Goal: Information Seeking & Learning: Learn about a topic

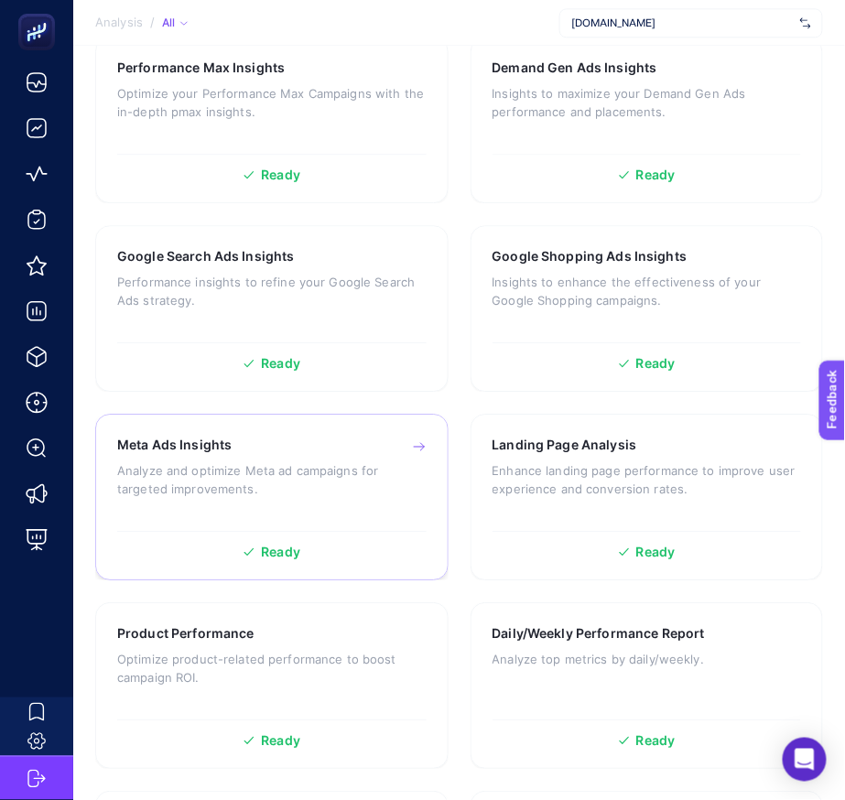
scroll to position [789, 0]
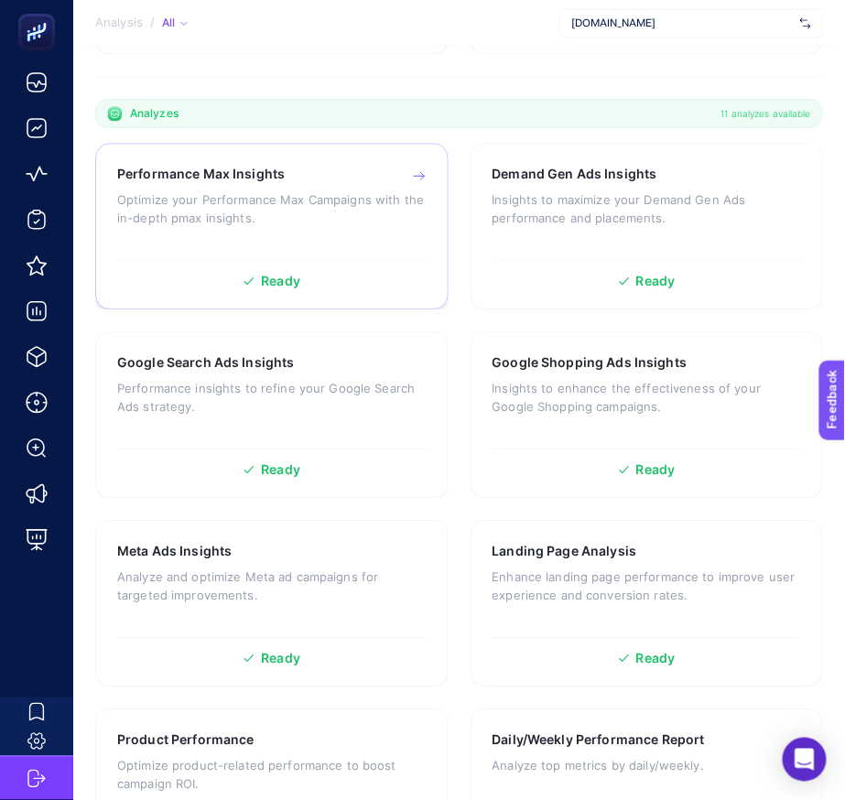
click at [323, 209] on p "Optimize your Performance Max Campaigns with the in-depth pmax insights." at bounding box center [271, 208] width 309 height 37
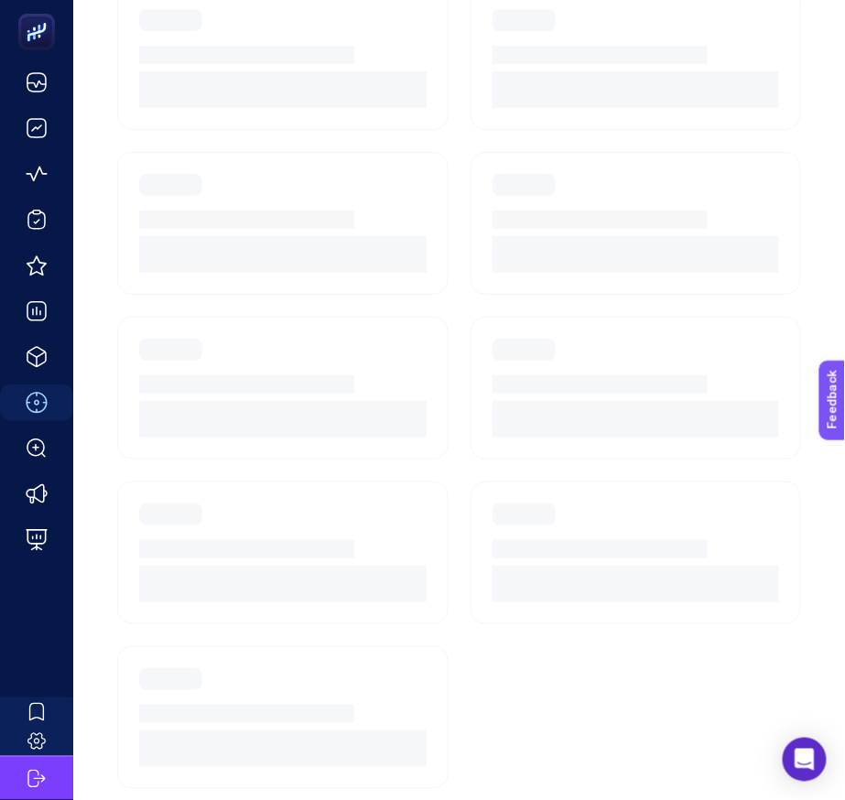
scroll to position [514, 0]
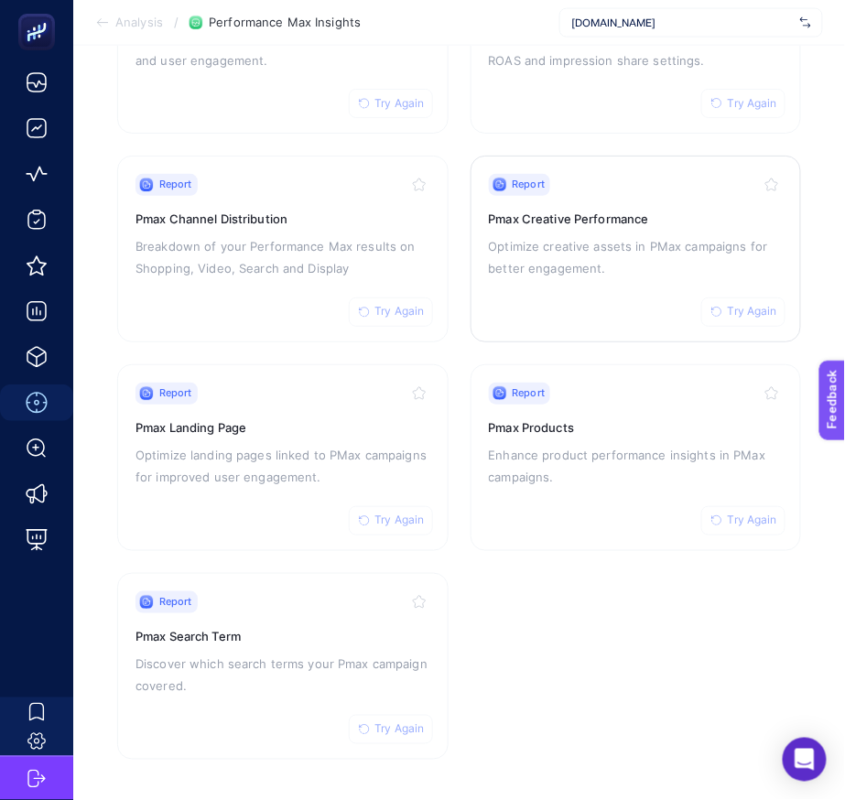
click at [581, 258] on p "Optimize creative assets in PMax campaigns for better engagement." at bounding box center [636, 258] width 295 height 44
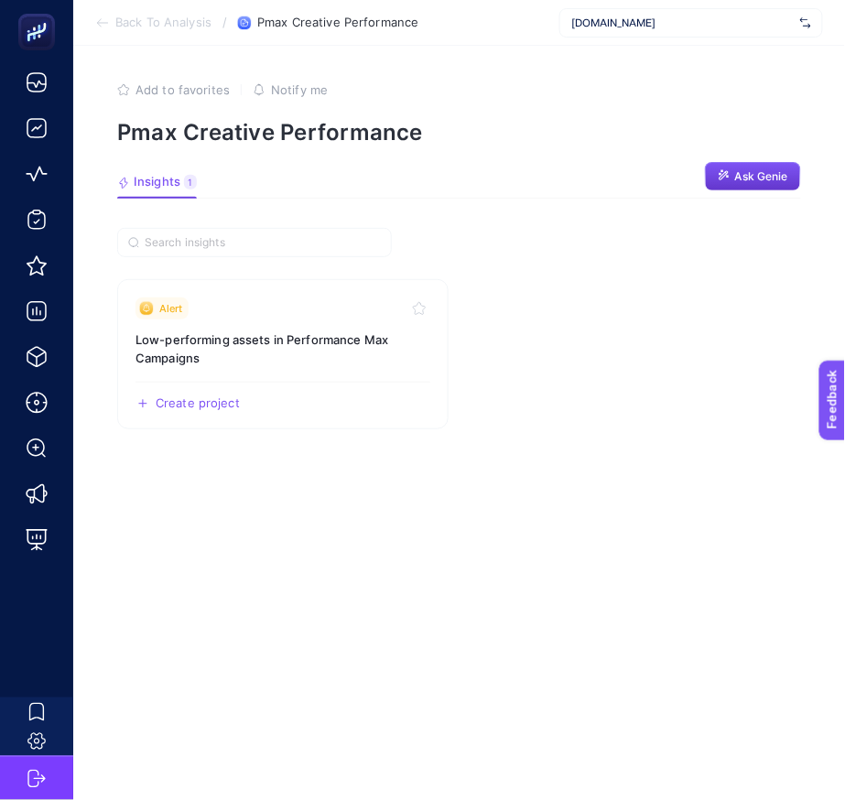
click at [737, 178] on span "Ask Genie" at bounding box center [761, 176] width 53 height 15
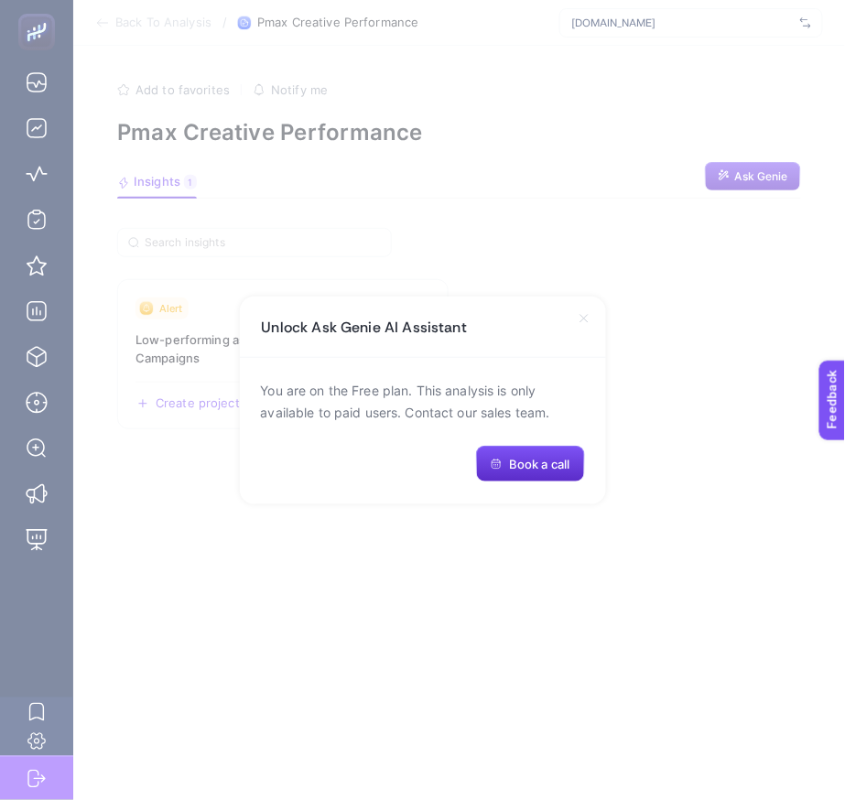
click at [578, 318] on icon at bounding box center [584, 318] width 15 height 15
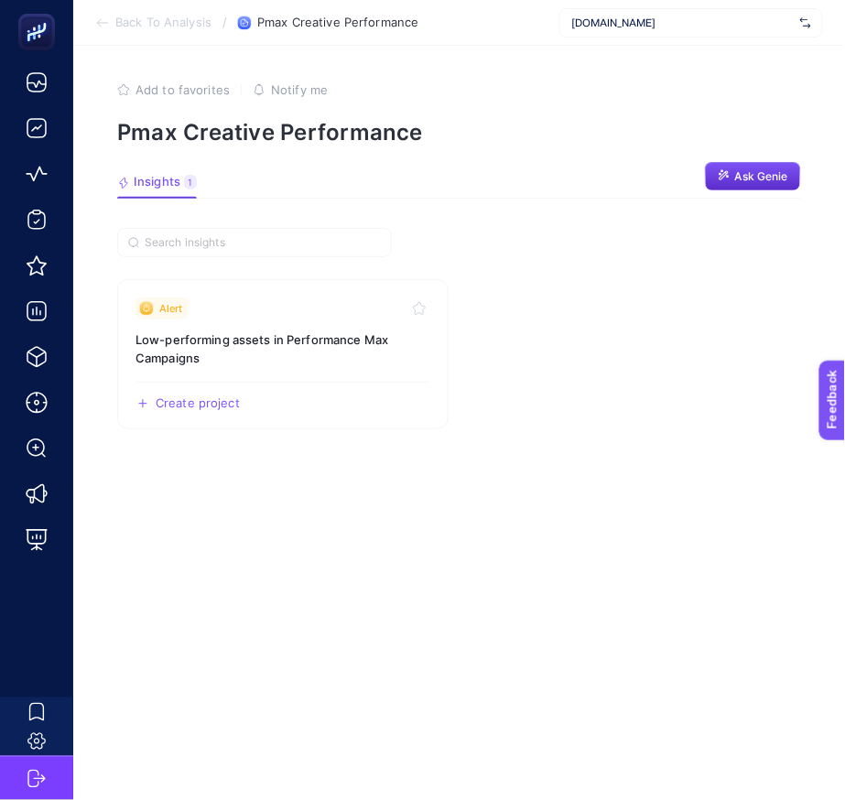
click at [660, 42] on section "Back To Analysis / Pmax Creative Performance [DOMAIN_NAME]" at bounding box center [459, 23] width 772 height 46
click at [672, 27] on span "[DOMAIN_NAME]" at bounding box center [681, 23] width 221 height 15
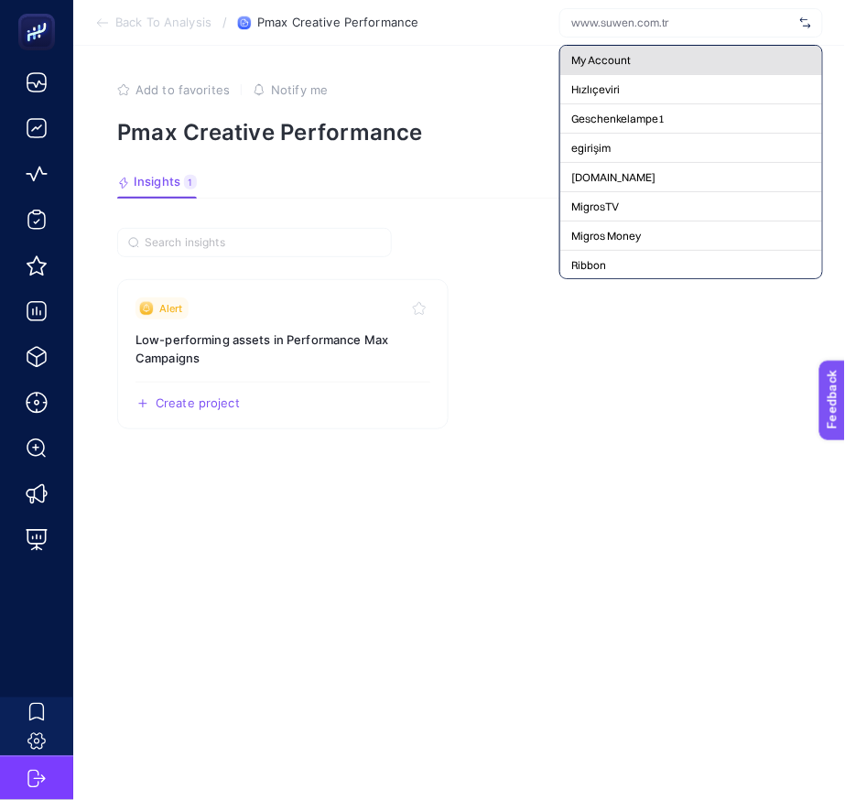
click at [637, 51] on div "My Account" at bounding box center [691, 60] width 262 height 29
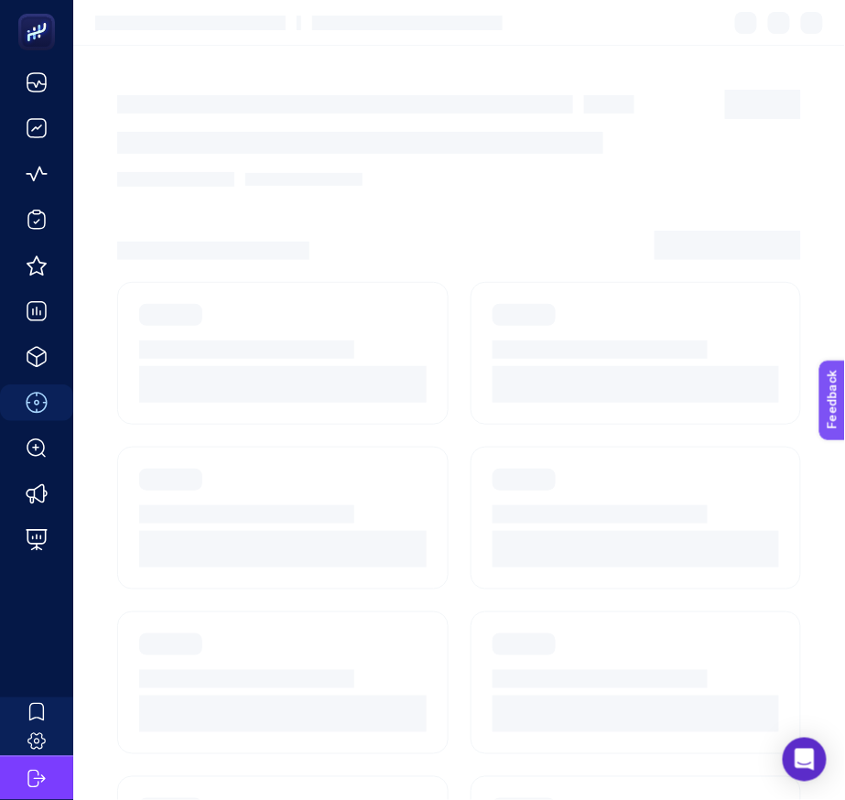
scroll to position [514, 0]
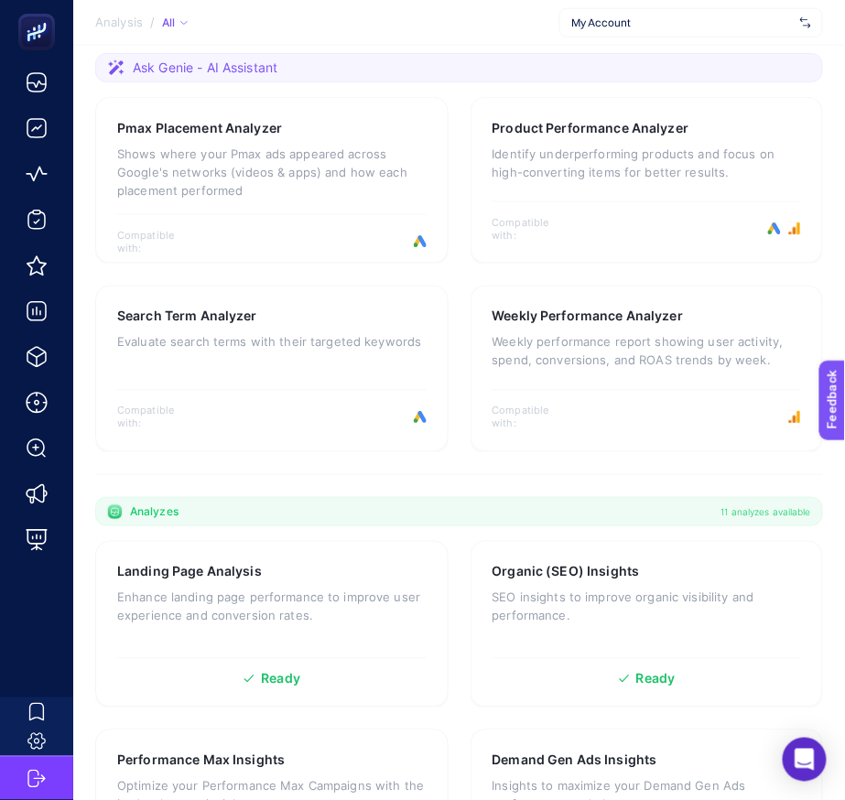
scroll to position [481, 0]
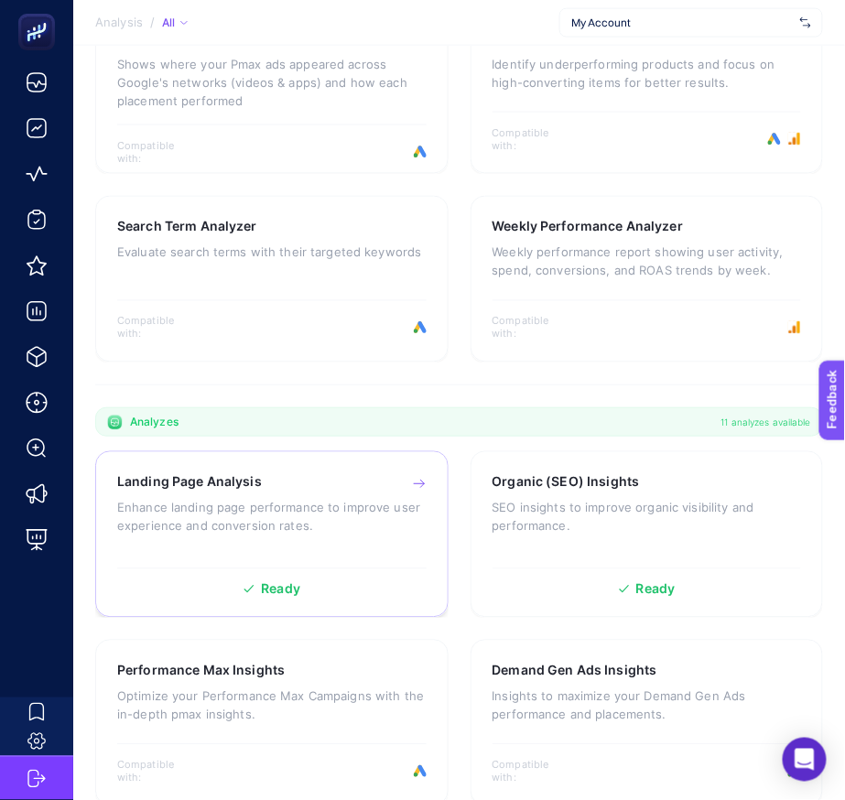
click at [365, 509] on p "Enhance landing page performance to improve user experience and conversion rate…" at bounding box center [271, 517] width 309 height 37
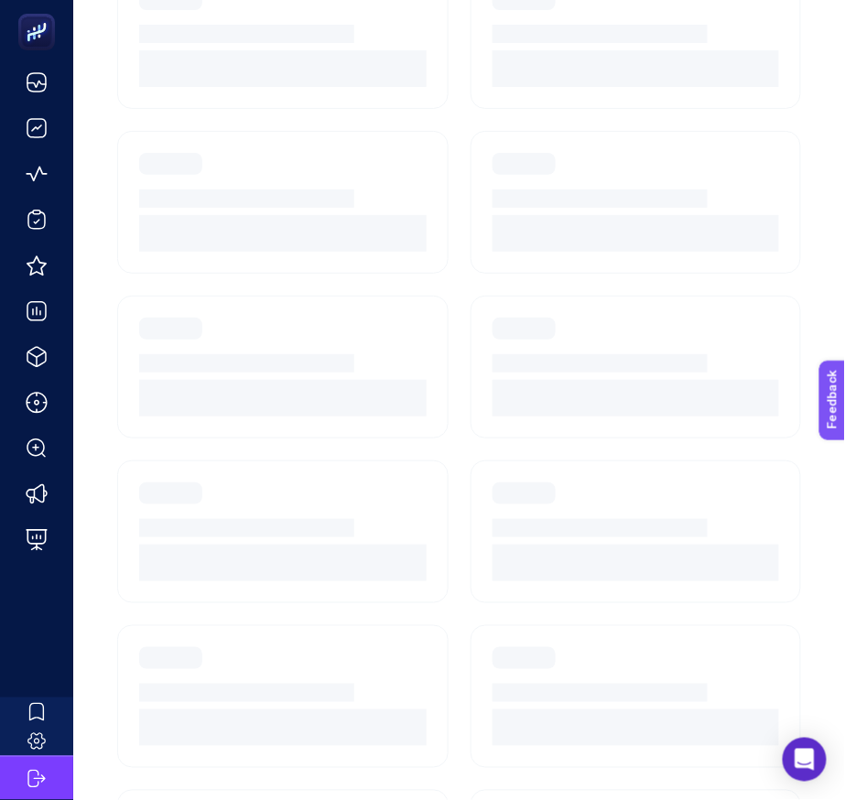
scroll to position [97, 0]
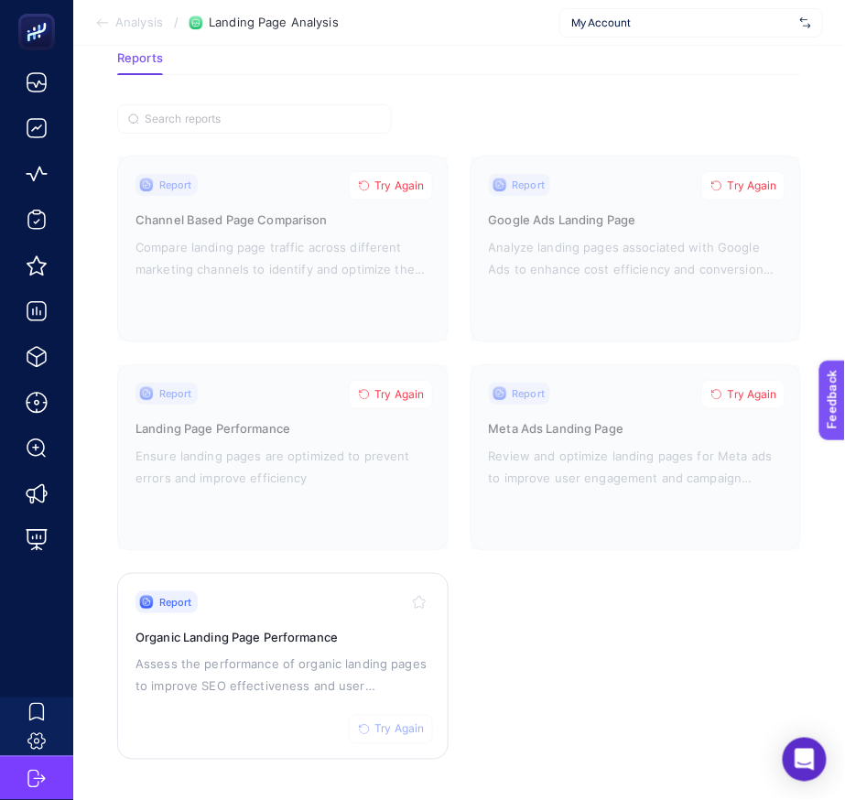
click at [304, 632] on h3 "Organic Landing Page Performance" at bounding box center [282, 637] width 295 height 18
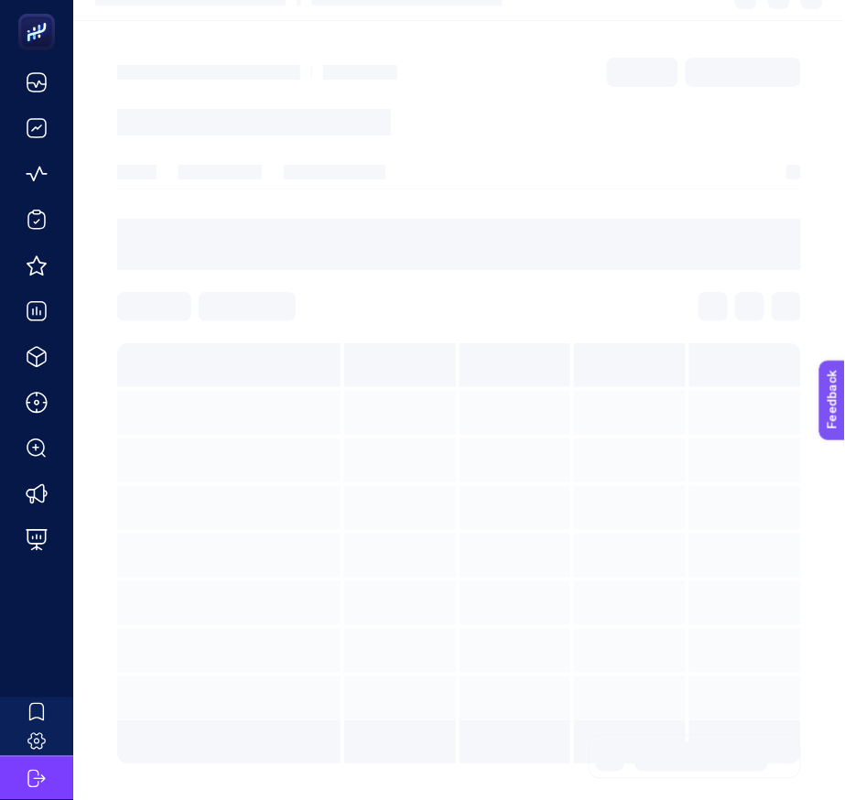
scroll to position [7, 0]
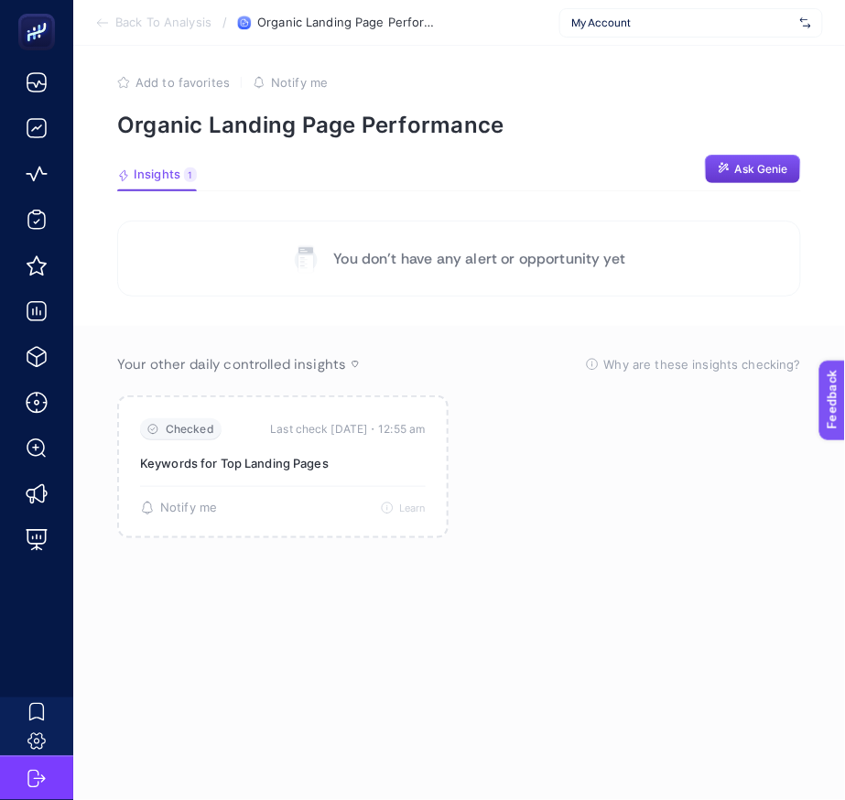
click at [739, 167] on span "Ask Genie" at bounding box center [761, 169] width 53 height 15
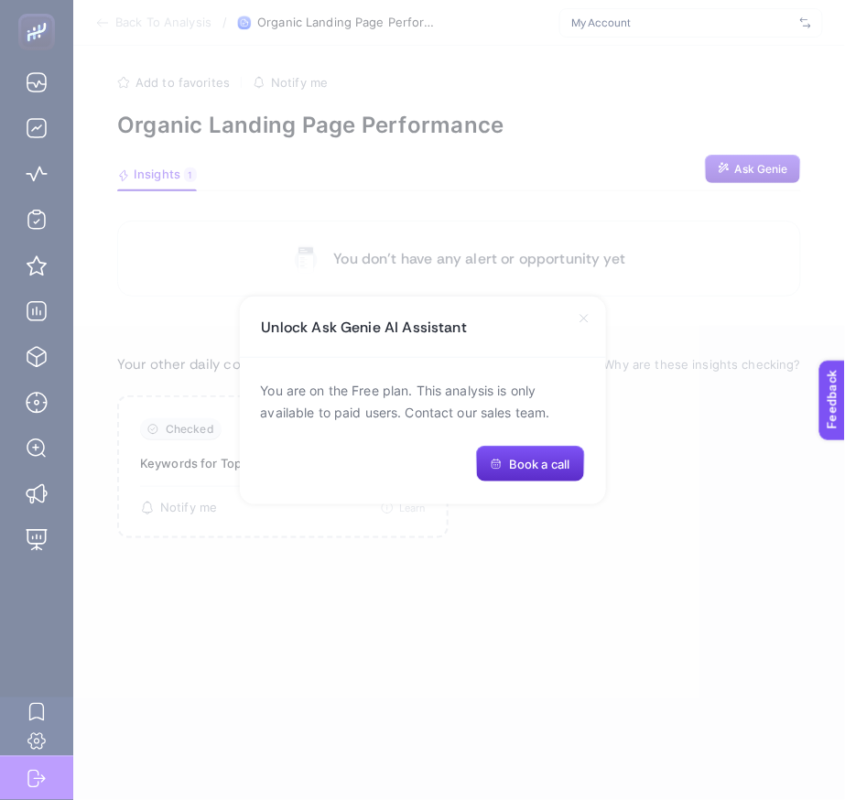
click at [570, 309] on div "Unlock Ask Genie AI Assistant" at bounding box center [423, 327] width 366 height 61
click at [589, 320] on icon at bounding box center [584, 318] width 15 height 15
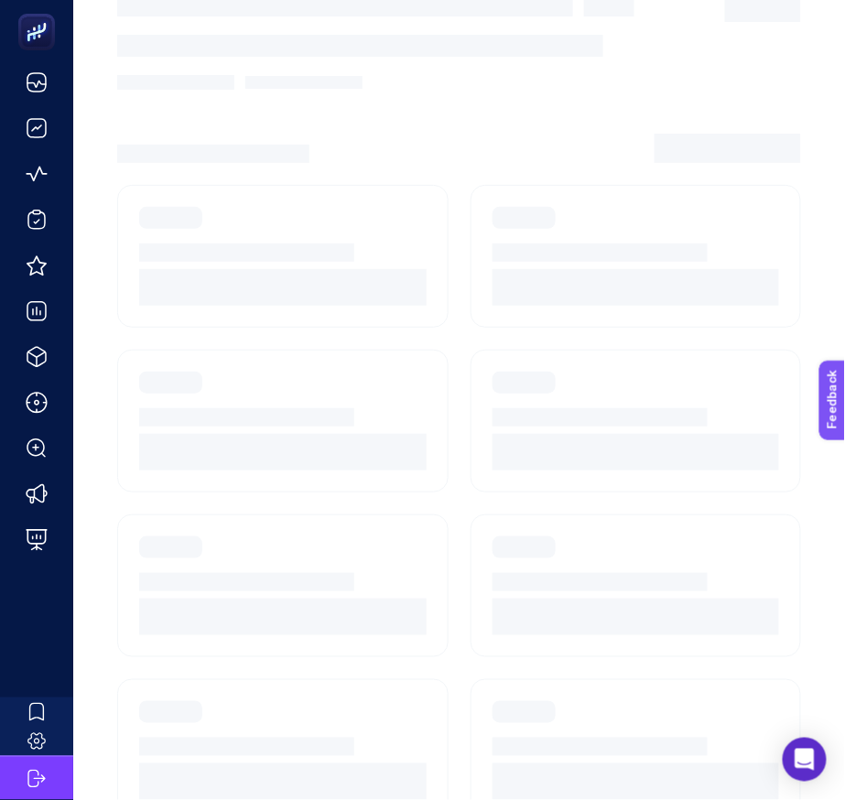
scroll to position [481, 0]
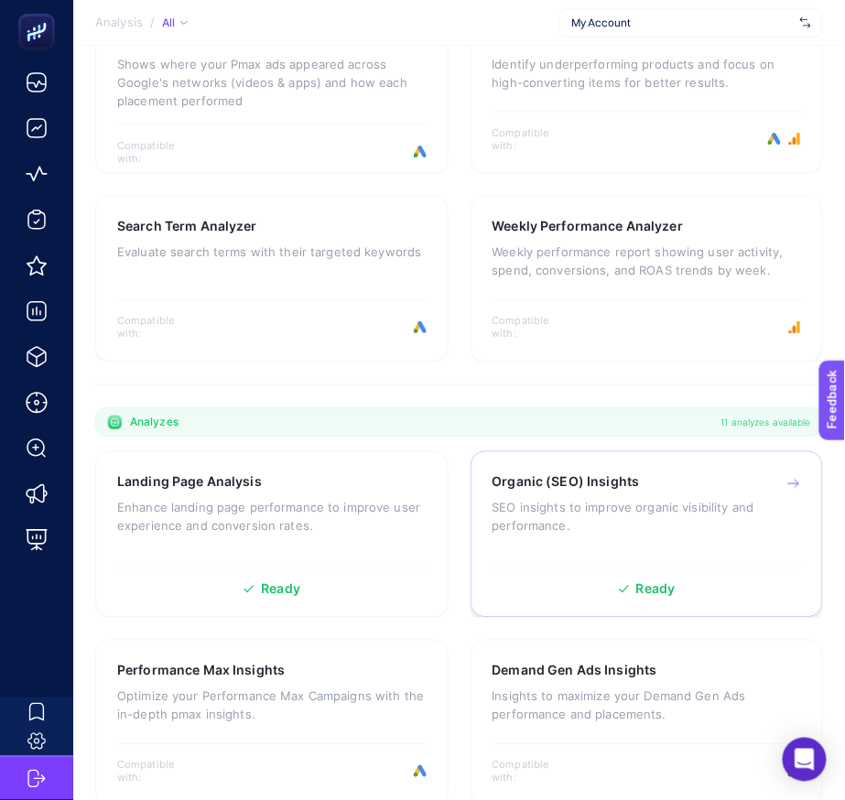
click at [596, 513] on p "SEO insights to improve organic visibility and performance." at bounding box center [646, 517] width 309 height 37
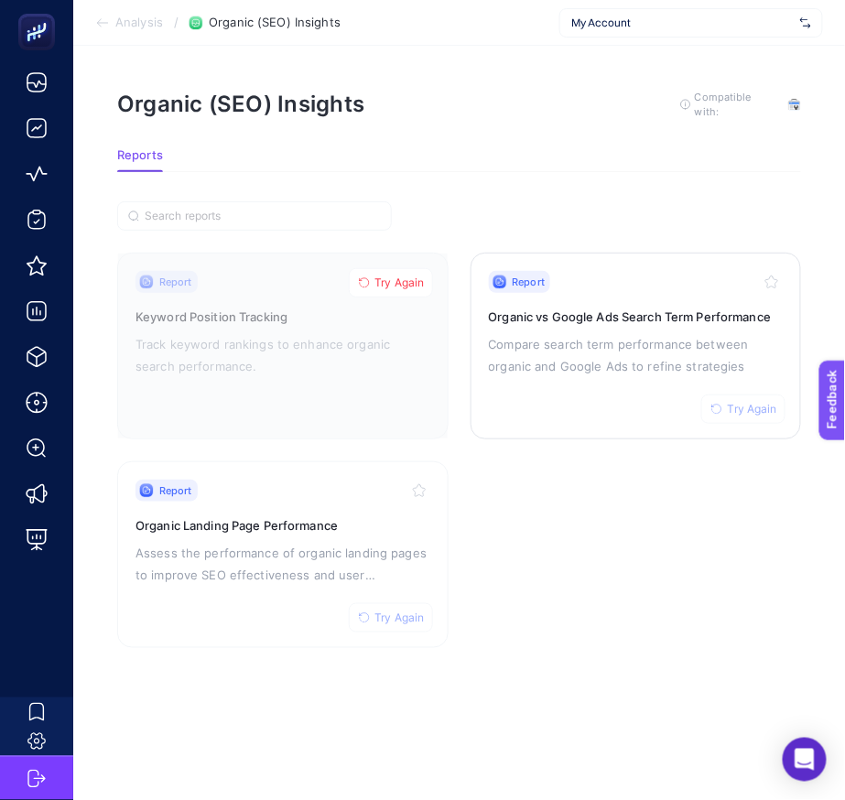
click at [565, 322] on h3 "Organic vs Google Ads Search Term Performance" at bounding box center [636, 317] width 295 height 18
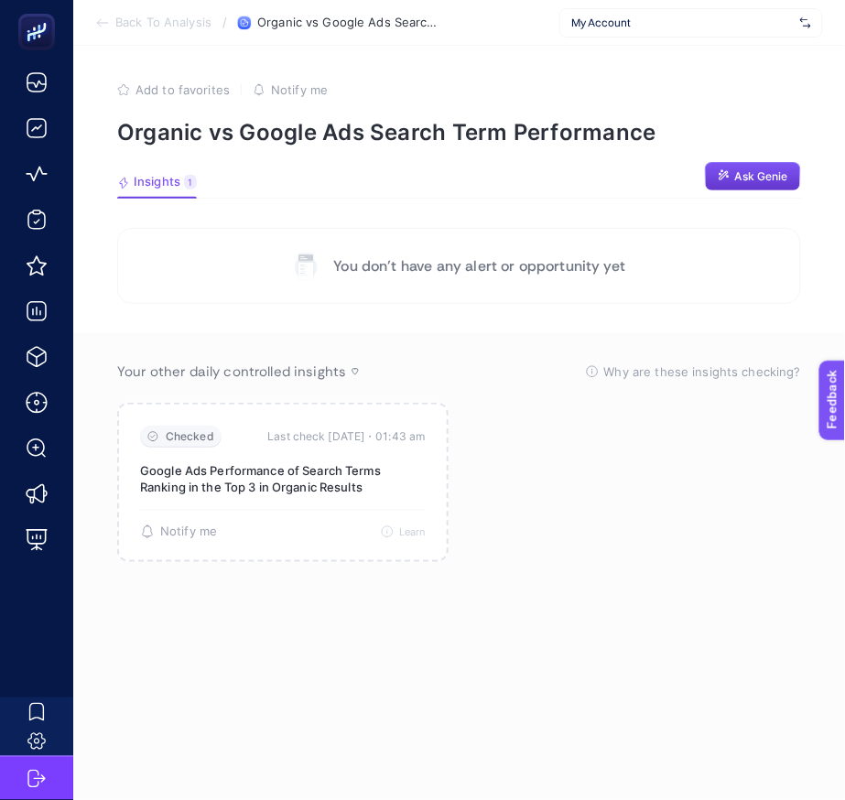
click at [718, 185] on button "Ask Genie" at bounding box center [753, 176] width 96 height 29
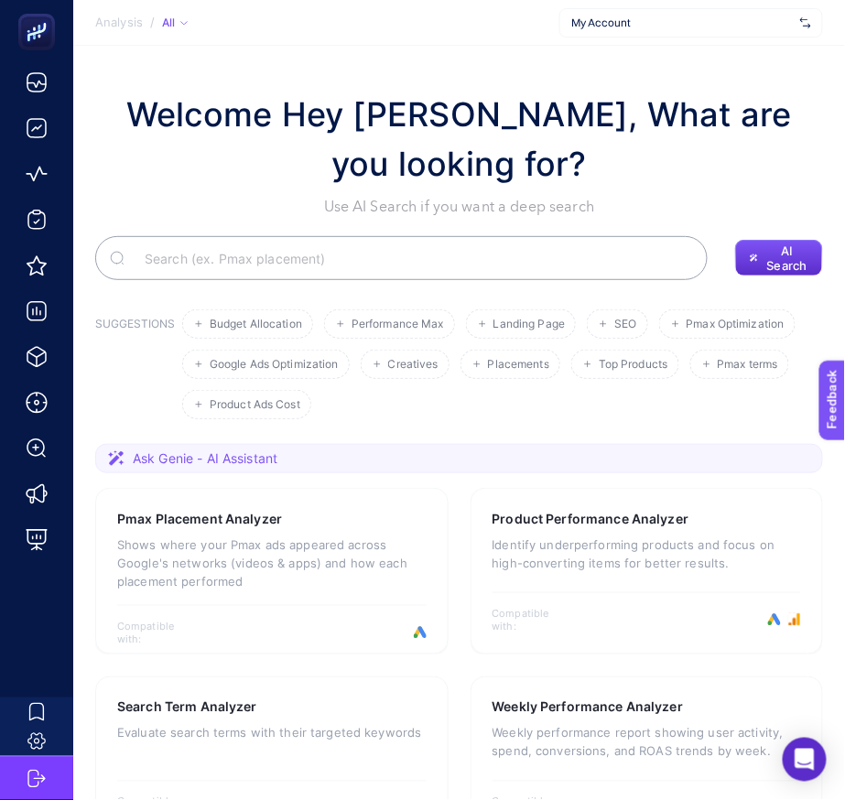
scroll to position [481, 0]
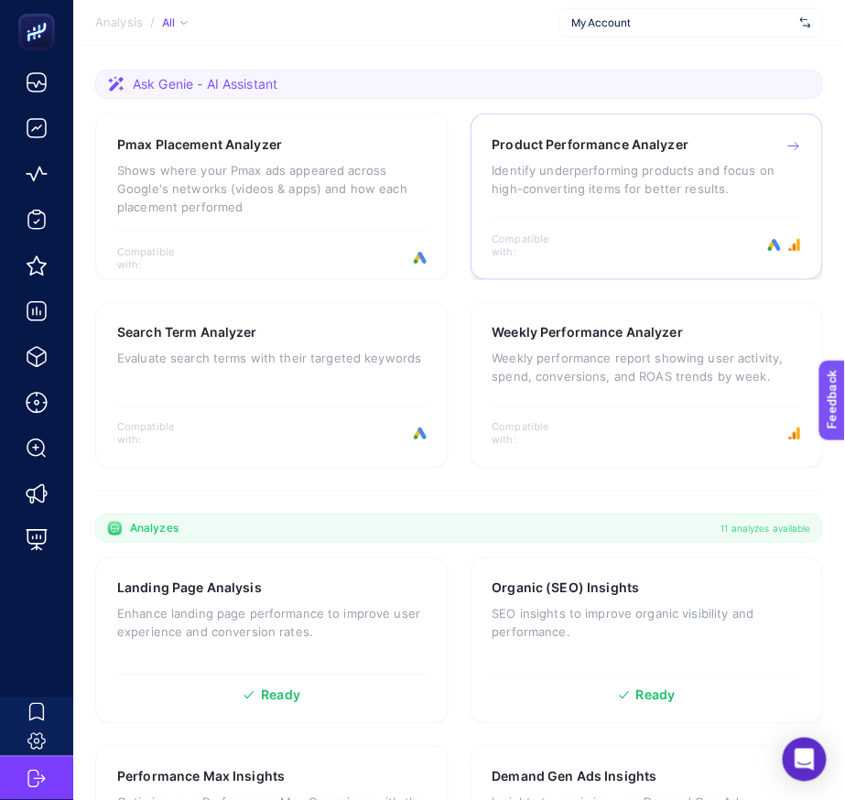
click at [619, 203] on div "Product Performance Analyzer Identify underperforming products and focus on hig…" at bounding box center [646, 175] width 309 height 80
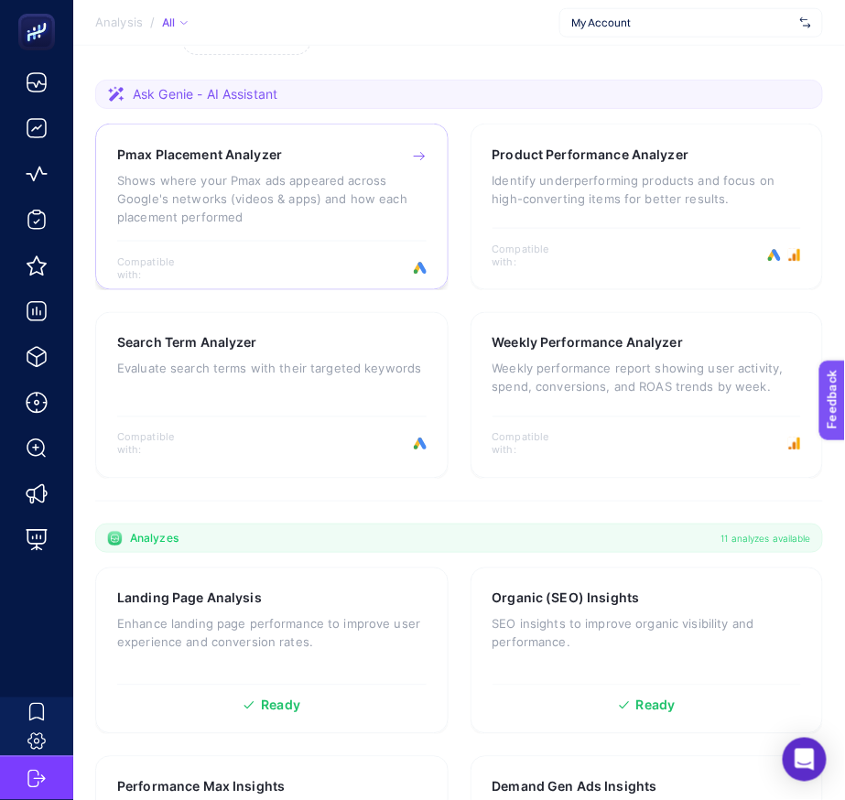
click at [297, 230] on div "Pmax Placement Analyzer Shows where your Pmax ads appeared across Google's netw…" at bounding box center [271, 193] width 309 height 95
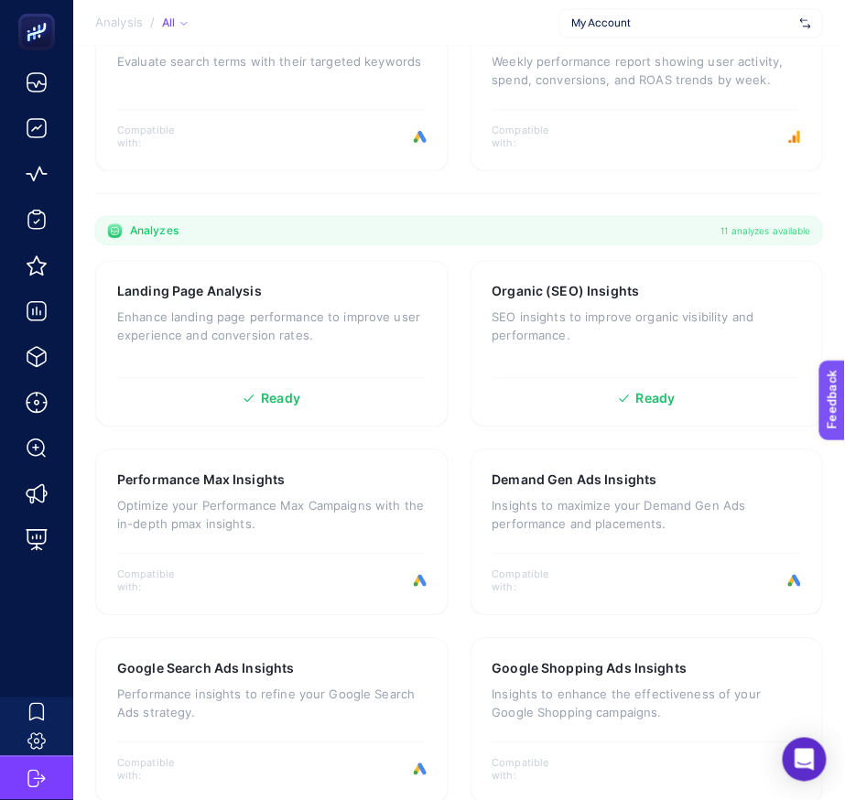
scroll to position [707, 0]
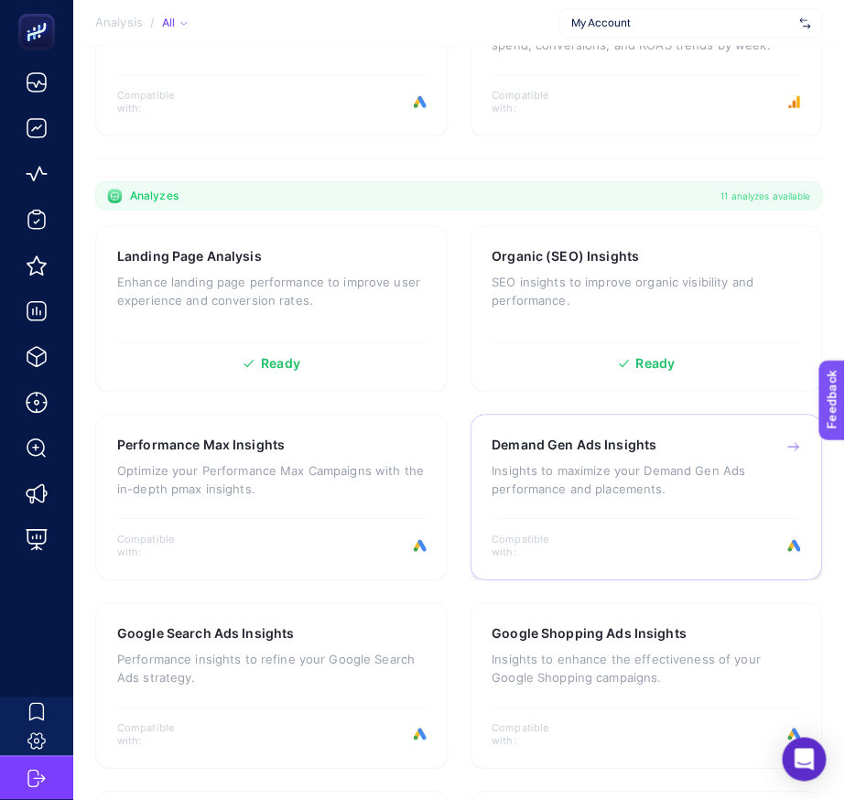
click at [585, 459] on div "Demand Gen Ads Insights Insights to maximize your Demand Gen Ads performance an…" at bounding box center [646, 476] width 309 height 80
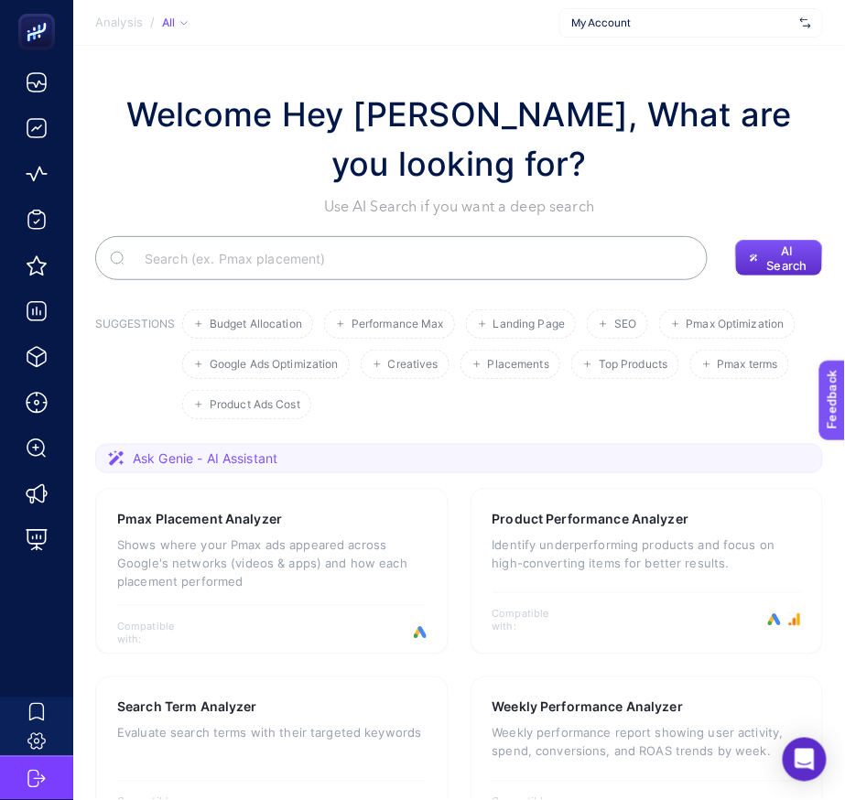
click at [632, 33] on div "My Account" at bounding box center [691, 22] width 264 height 29
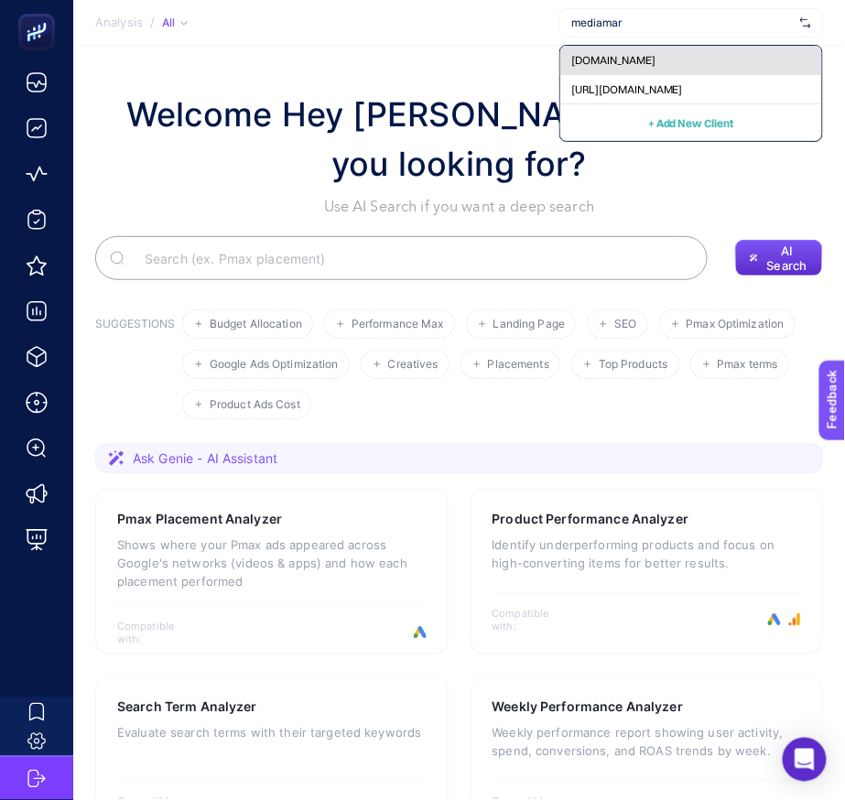
type input "mediamar"
click at [610, 67] on span "[DOMAIN_NAME]" at bounding box center [613, 60] width 84 height 15
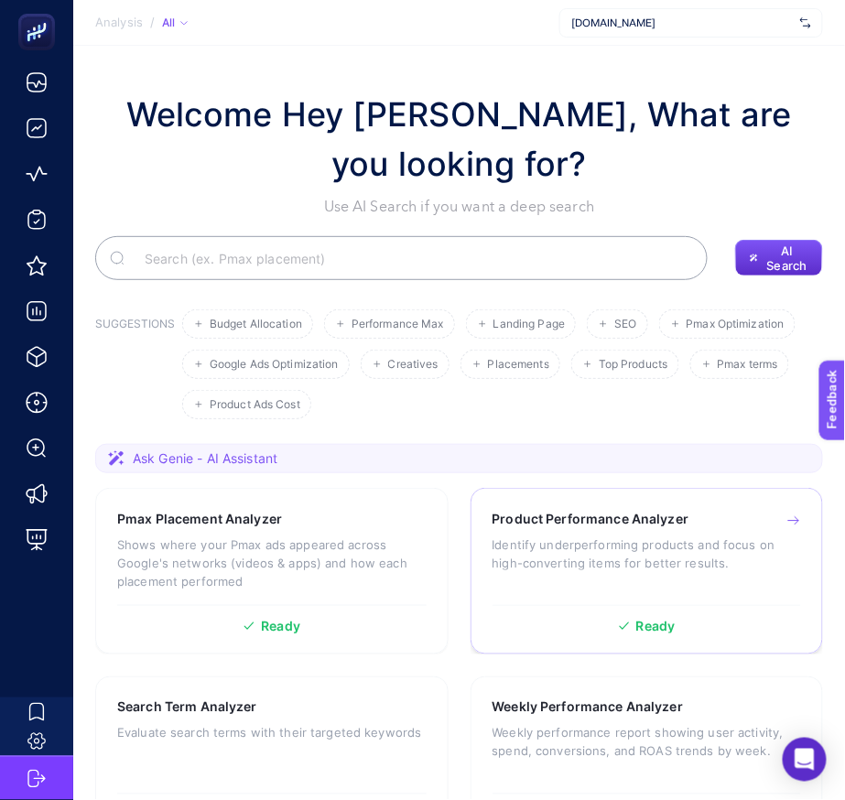
click at [535, 504] on div "Product Performance Analyzer Identify underperforming products and focus on hig…" at bounding box center [646, 571] width 353 height 167
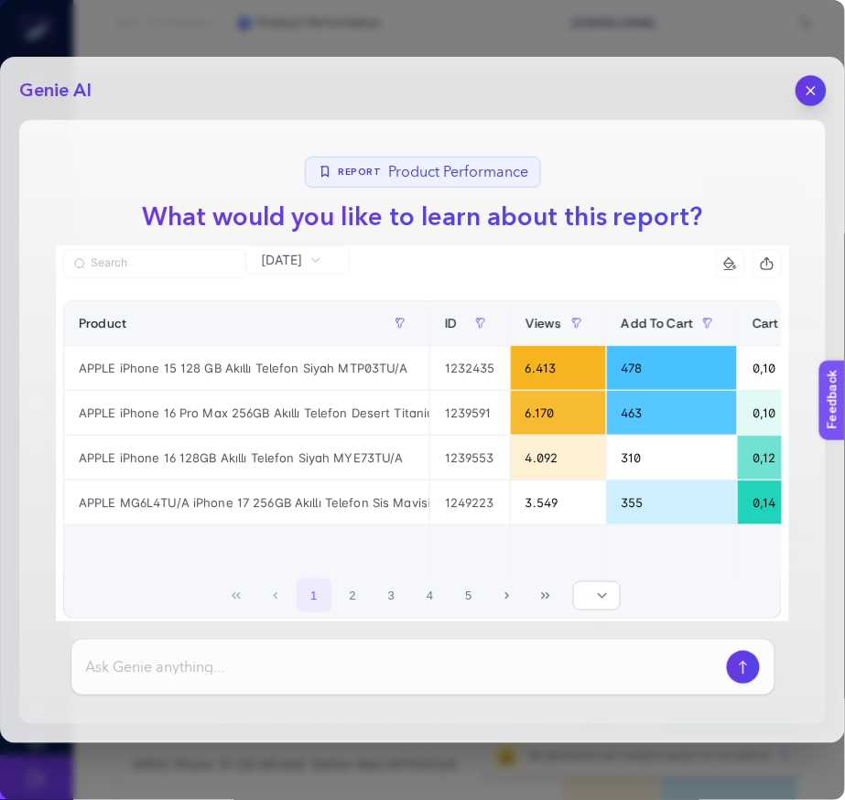
click at [812, 89] on icon "button" at bounding box center [812, 91] width 16 height 16
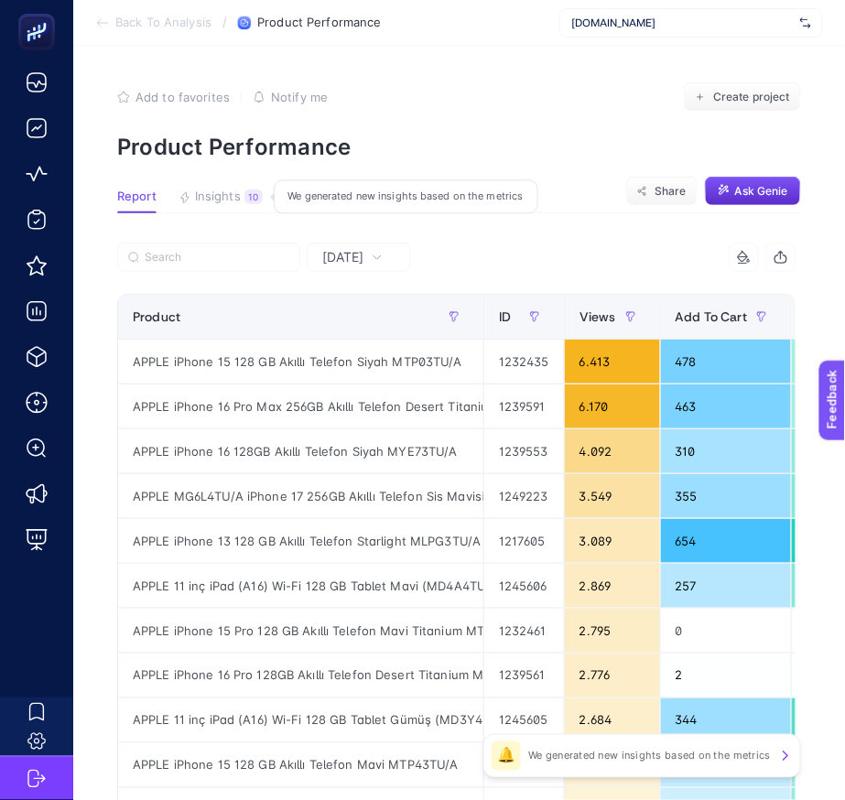
click at [261, 199] on div "10" at bounding box center [253, 196] width 18 height 15
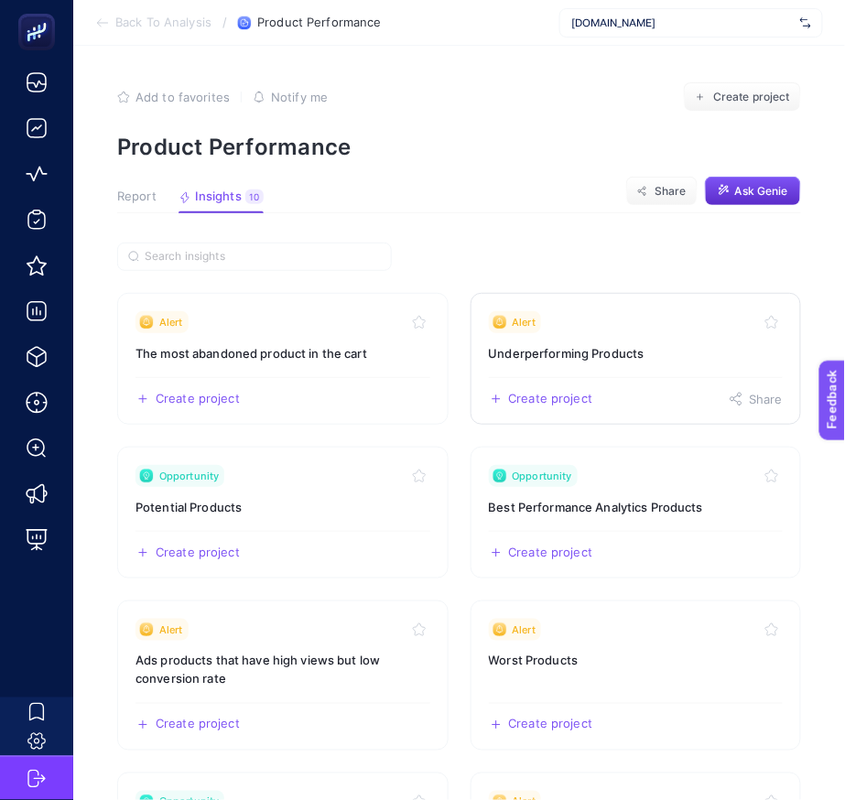
click at [573, 353] on h3 "Underperforming Products" at bounding box center [636, 353] width 295 height 18
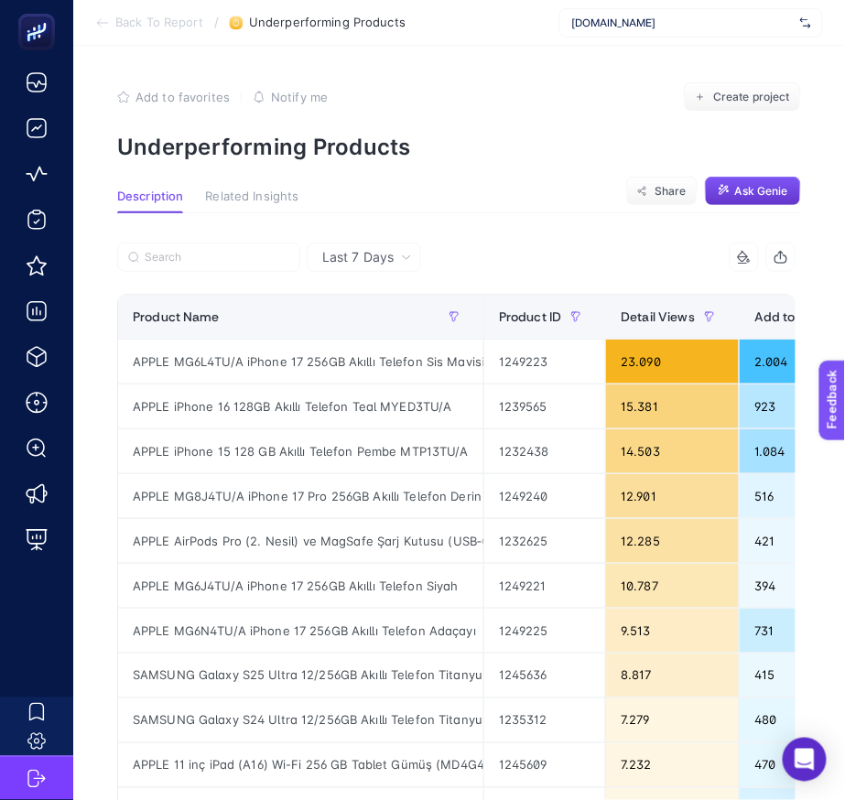
click at [781, 188] on span "Ask Genie" at bounding box center [761, 191] width 53 height 15
